Goal: Information Seeking & Learning: Check status

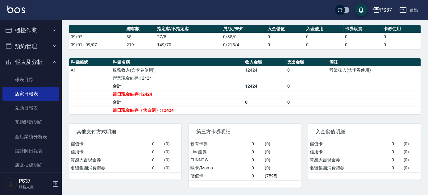
scroll to position [56, 0]
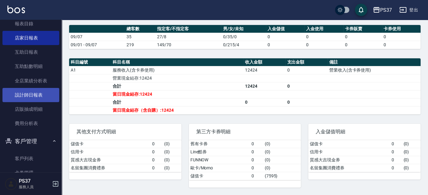
click at [14, 93] on link "設計師日報表" at bounding box center [30, 95] width 57 height 14
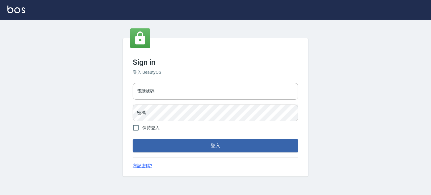
drag, startPoint x: 216, startPoint y: 145, endPoint x: 205, endPoint y: 145, distance: 10.5
click at [205, 145] on button "登入" at bounding box center [215, 145] width 165 height 13
type input "037692666"
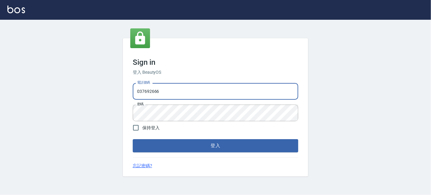
click at [205, 145] on button "登入" at bounding box center [215, 145] width 165 height 13
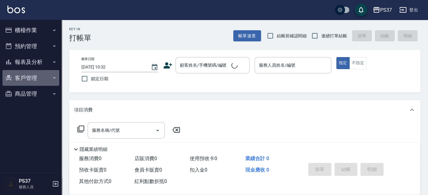
click at [21, 73] on button "客戶管理" at bounding box center [30, 78] width 57 height 16
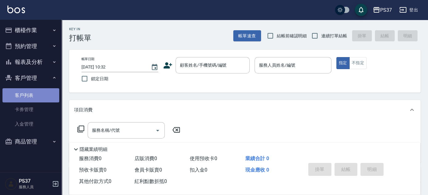
click at [36, 98] on link "客戶列表" at bounding box center [30, 95] width 57 height 14
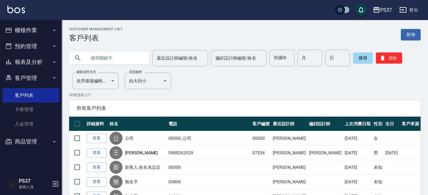
click at [35, 65] on button "報表及分析" at bounding box center [30, 62] width 57 height 16
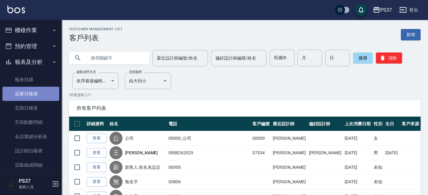
click at [31, 99] on link "店家日報表" at bounding box center [30, 94] width 57 height 14
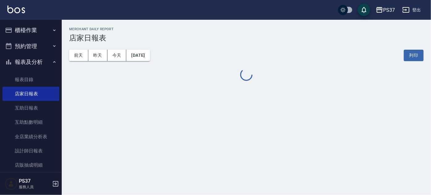
click at [20, 63] on button "報表及分析" at bounding box center [30, 62] width 57 height 16
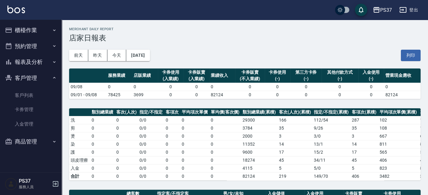
click at [20, 63] on button "報表及分析" at bounding box center [30, 62] width 57 height 16
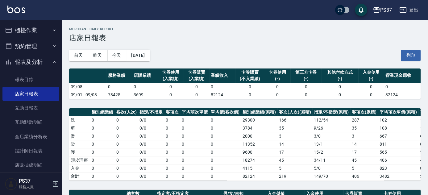
click at [26, 29] on button "櫃檯作業" at bounding box center [30, 30] width 57 height 16
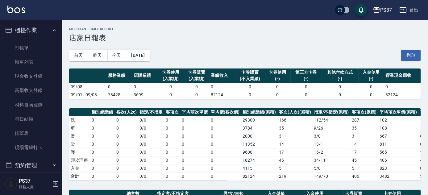
click at [31, 28] on button "櫃檯作業" at bounding box center [30, 30] width 57 height 16
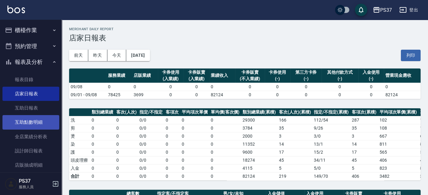
scroll to position [84, 0]
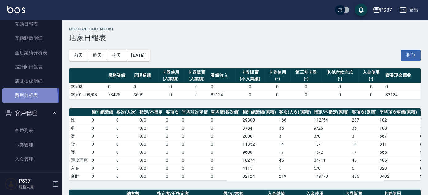
click at [21, 98] on link "費用分析表" at bounding box center [30, 95] width 57 height 14
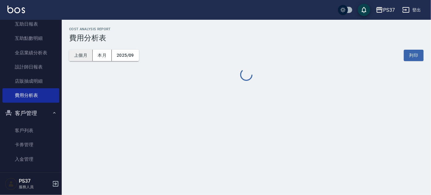
click at [83, 57] on button "上個月" at bounding box center [80, 55] width 23 height 11
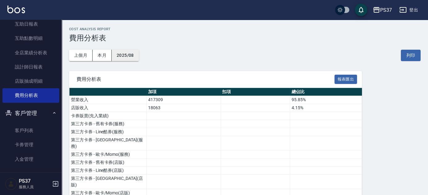
click at [121, 54] on button "2025/08" at bounding box center [125, 55] width 27 height 11
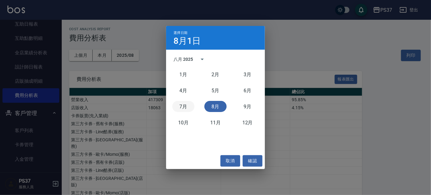
click at [189, 104] on button "7月" at bounding box center [183, 106] width 22 height 11
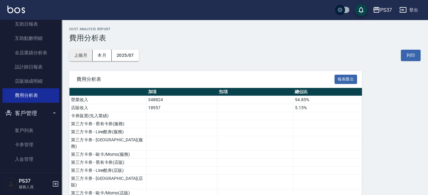
click at [81, 54] on button "上個月" at bounding box center [80, 55] width 23 height 11
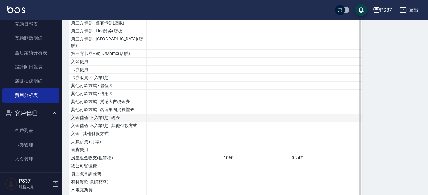
scroll to position [140, 0]
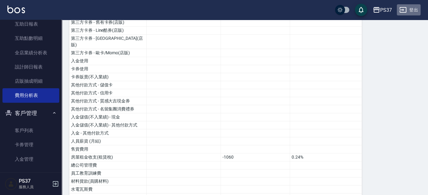
click at [405, 10] on icon "button" at bounding box center [403, 9] width 7 height 7
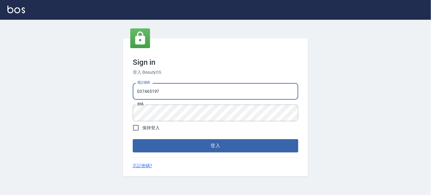
type input "037465197"
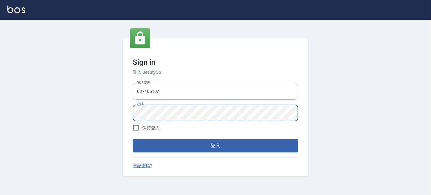
click at [133, 139] on button "登入" at bounding box center [215, 145] width 165 height 13
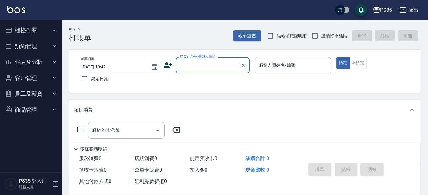
click at [19, 67] on button "報表及分析" at bounding box center [30, 62] width 57 height 16
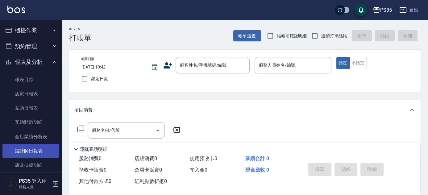
scroll to position [56, 0]
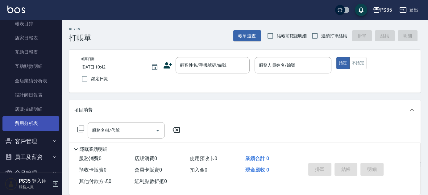
click at [31, 125] on link "費用分析表" at bounding box center [30, 123] width 57 height 14
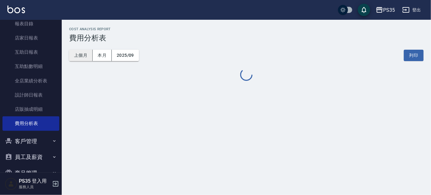
click at [85, 56] on button "上個月" at bounding box center [80, 55] width 23 height 11
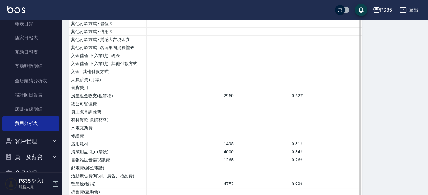
scroll to position [253, 0]
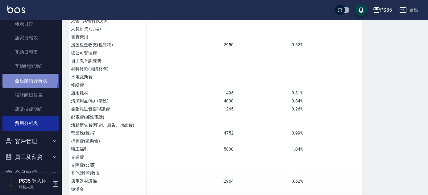
click at [25, 79] on link "全店業績分析表" at bounding box center [30, 81] width 57 height 14
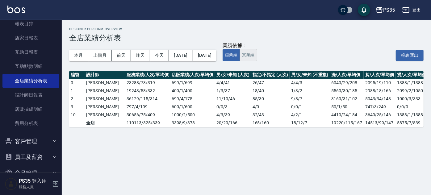
click at [257, 58] on button "實業績" at bounding box center [248, 55] width 17 height 12
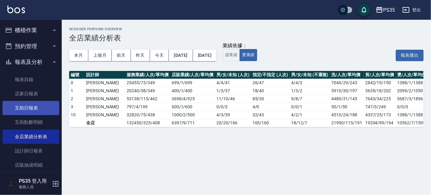
click at [24, 102] on link "互助日報表" at bounding box center [30, 108] width 57 height 14
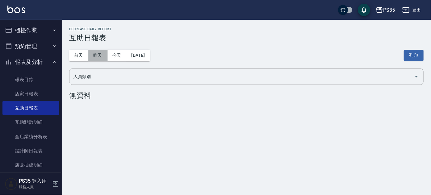
click at [99, 59] on button "昨天" at bounding box center [97, 55] width 19 height 11
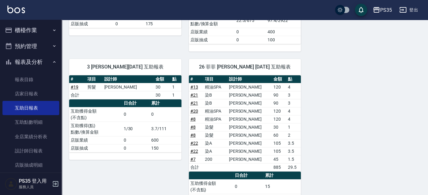
scroll to position [341, 0]
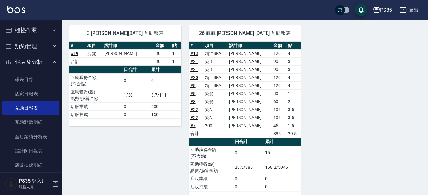
click at [405, 11] on icon "button" at bounding box center [403, 9] width 7 height 7
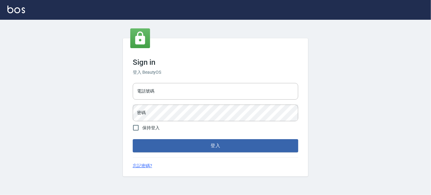
type input "037692666"
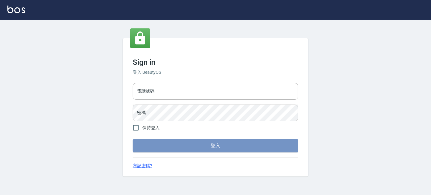
click at [192, 150] on button "登入" at bounding box center [215, 145] width 165 height 13
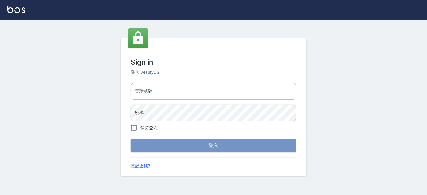
type input "037692666"
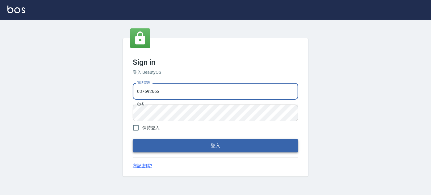
click at [178, 148] on button "登入" at bounding box center [215, 145] width 165 height 13
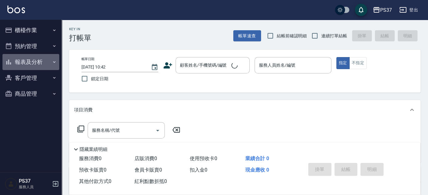
click at [33, 65] on button "報表及分析" at bounding box center [30, 62] width 57 height 16
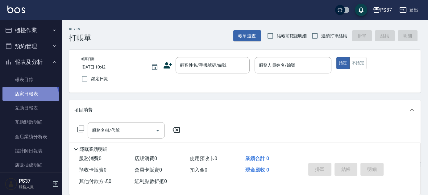
click at [27, 100] on link "店家日報表" at bounding box center [30, 94] width 57 height 14
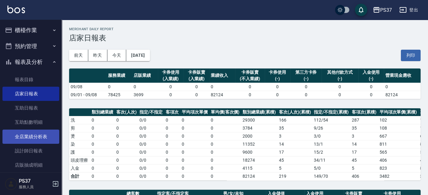
click at [34, 130] on link "全店業績分析表" at bounding box center [30, 137] width 57 height 14
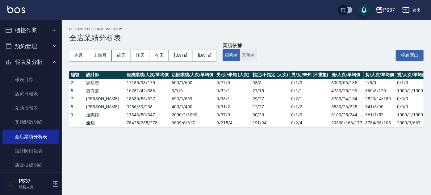
click at [257, 54] on button "實業績" at bounding box center [248, 55] width 17 height 12
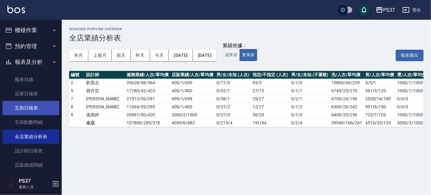
click at [34, 108] on link "互助日報表" at bounding box center [30, 108] width 57 height 14
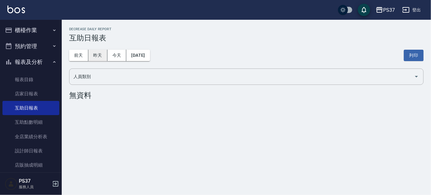
click at [98, 58] on button "昨天" at bounding box center [97, 55] width 19 height 11
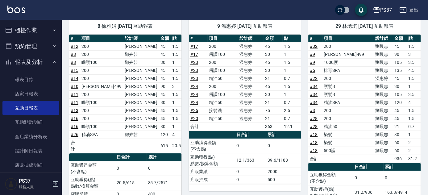
scroll to position [289, 0]
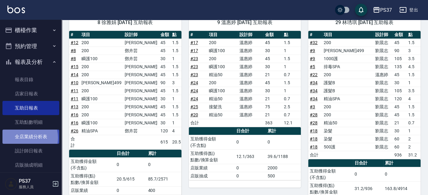
click at [23, 138] on link "全店業績分析表" at bounding box center [30, 137] width 57 height 14
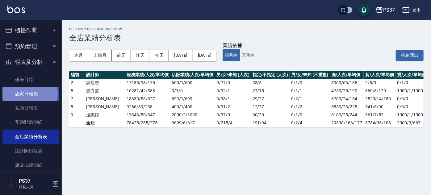
click at [25, 94] on link "店家日報表" at bounding box center [30, 94] width 57 height 14
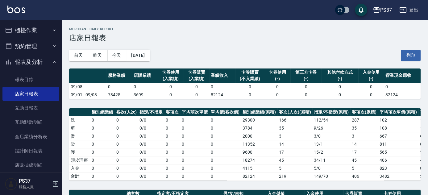
click at [232, 48] on div "前天 昨天 今天 2025/09/08 列印" at bounding box center [245, 55] width 352 height 26
click at [28, 61] on button "報表及分析" at bounding box center [30, 62] width 57 height 16
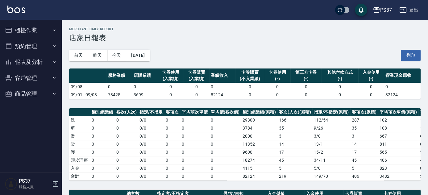
click at [22, 83] on button "客戶管理" at bounding box center [30, 78] width 57 height 16
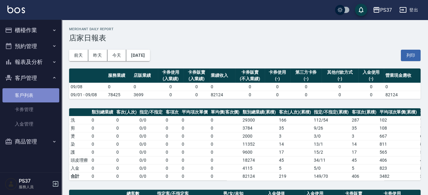
click at [23, 94] on link "客戶列表" at bounding box center [30, 95] width 57 height 14
